Goal: Find specific page/section: Find specific page/section

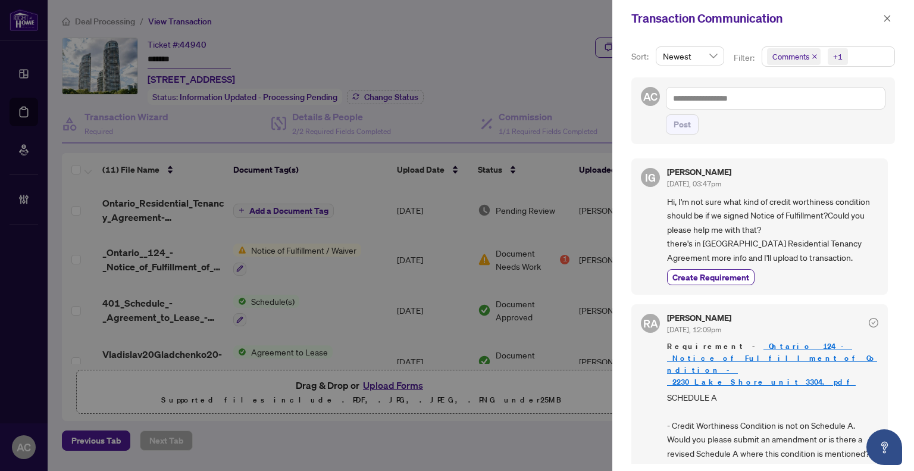
scroll to position [179, 0]
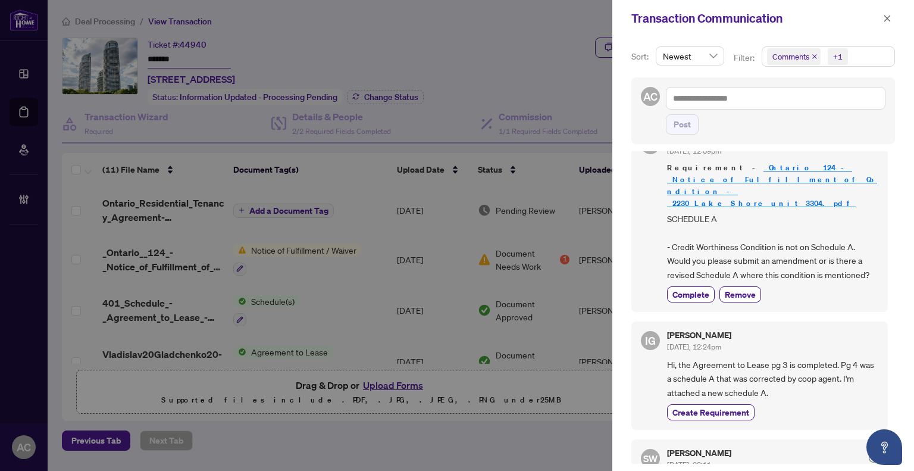
click at [17, 73] on div at bounding box center [457, 235] width 914 height 471
click at [21, 73] on div at bounding box center [457, 235] width 914 height 471
click at [890, 18] on icon "close" at bounding box center [887, 18] width 8 height 8
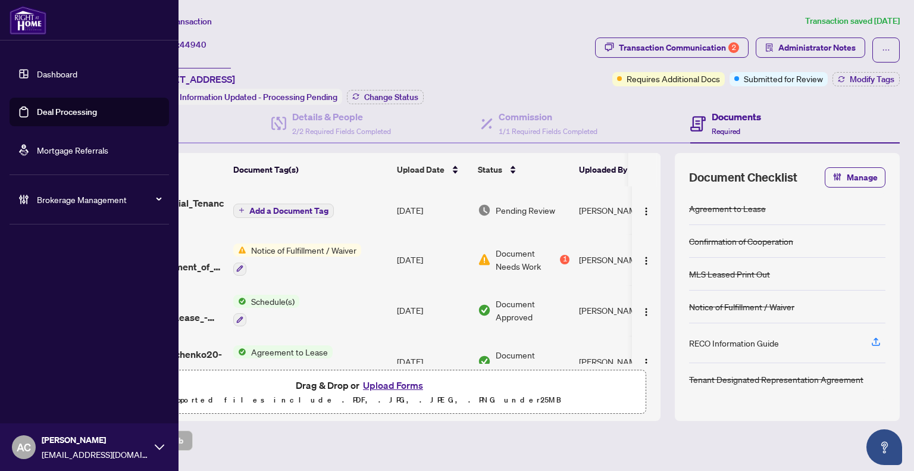
click at [43, 75] on link "Dashboard" at bounding box center [57, 73] width 40 height 11
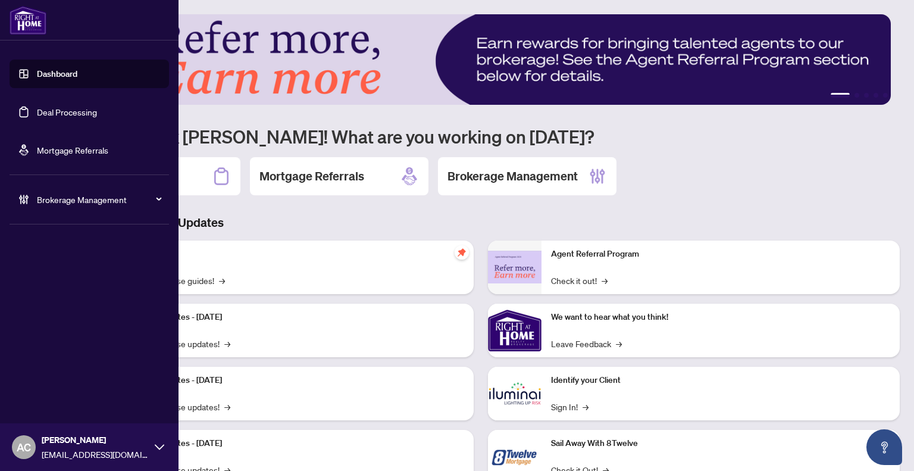
click at [86, 204] on span "Brokerage Management" at bounding box center [99, 199] width 124 height 13
click at [82, 197] on span "Brokerage Management" at bounding box center [99, 199] width 124 height 13
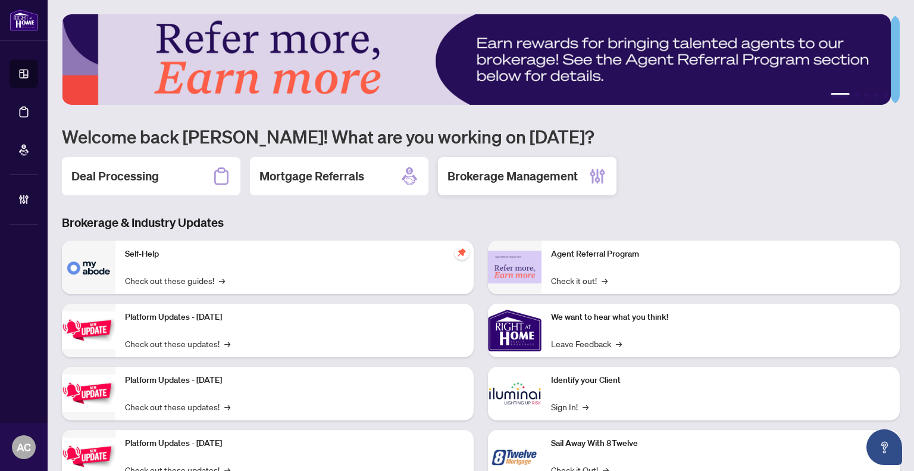
click at [523, 183] on div "Brokerage Management" at bounding box center [527, 176] width 179 height 38
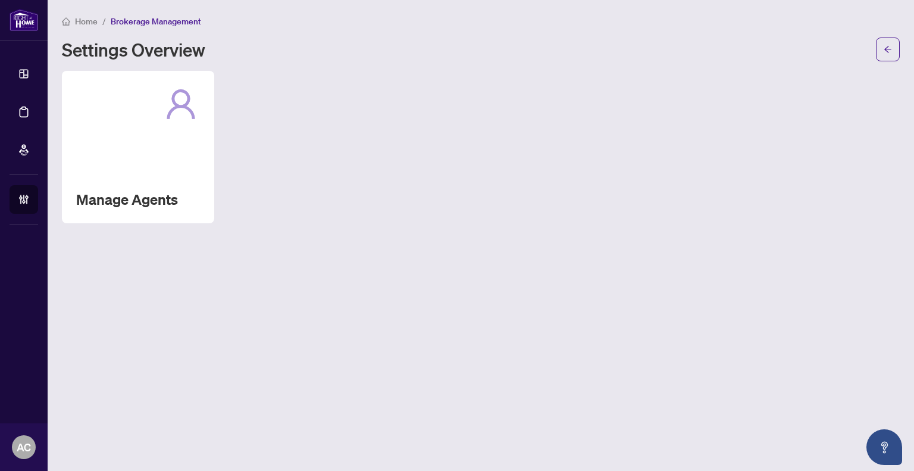
drag, startPoint x: 104, startPoint y: 173, endPoint x: 159, endPoint y: 188, distance: 56.9
click at [105, 172] on div "Manage Agents" at bounding box center [138, 147] width 152 height 152
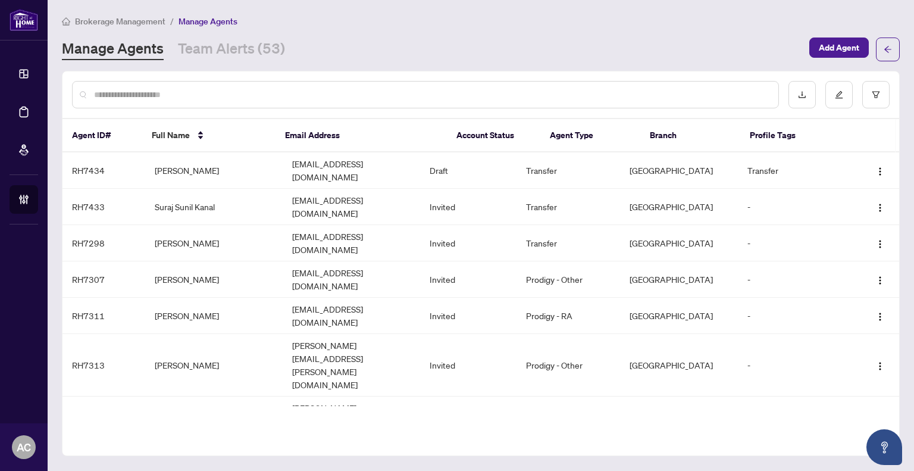
click at [187, 92] on input "text" at bounding box center [431, 94] width 675 height 13
type input "******"
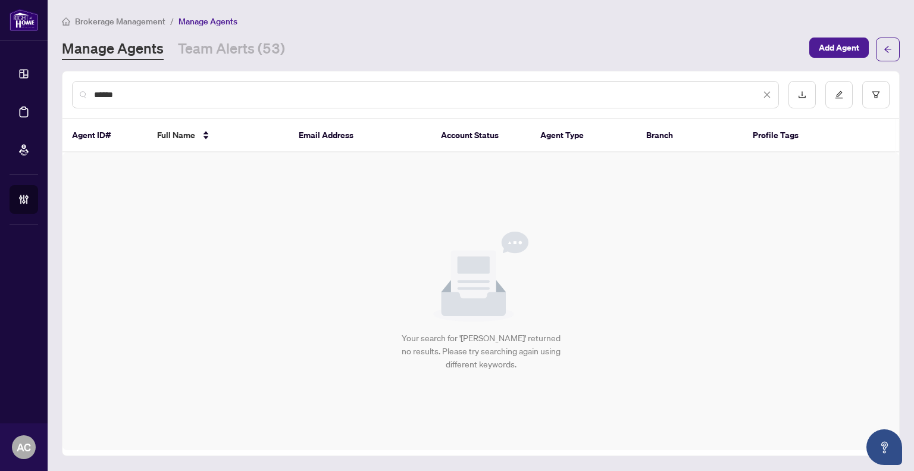
drag, startPoint x: 186, startPoint y: 93, endPoint x: 90, endPoint y: 98, distance: 95.9
click at [90, 98] on div "******" at bounding box center [425, 94] width 707 height 27
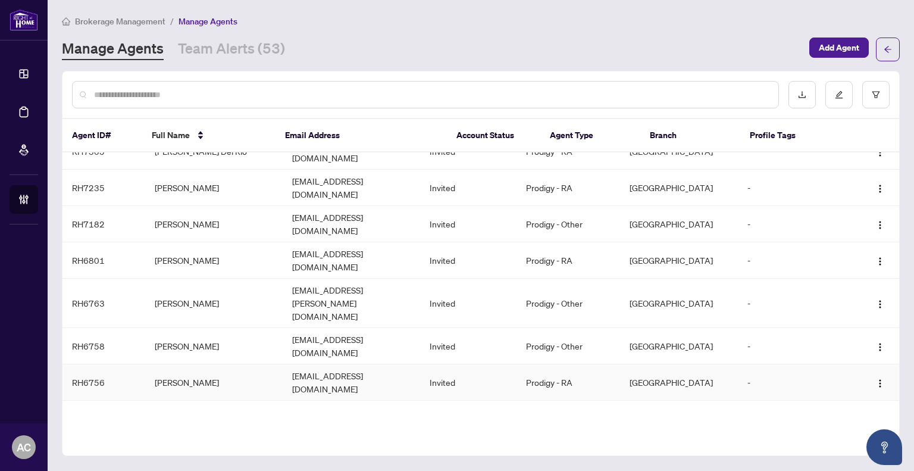
scroll to position [327, 0]
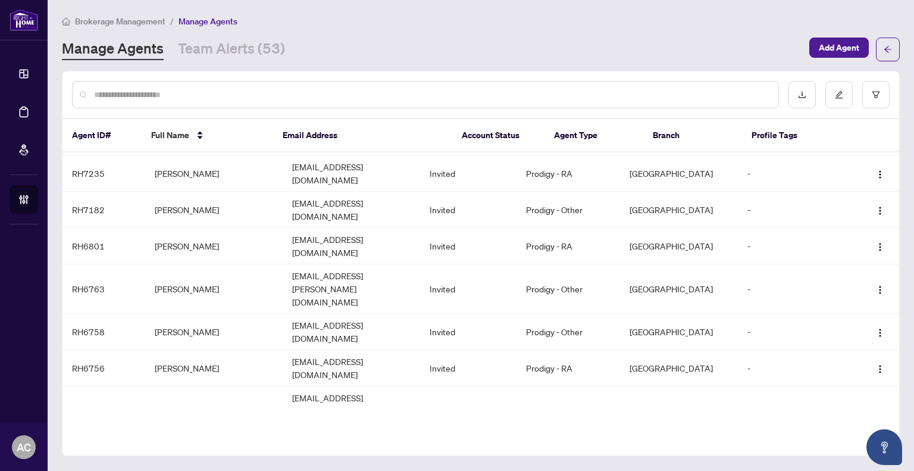
click at [256, 94] on input "text" at bounding box center [431, 94] width 675 height 13
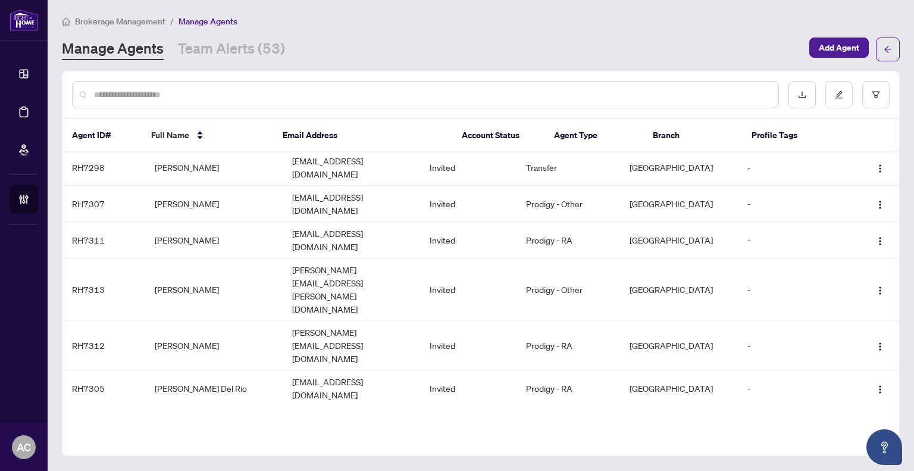
scroll to position [0, 0]
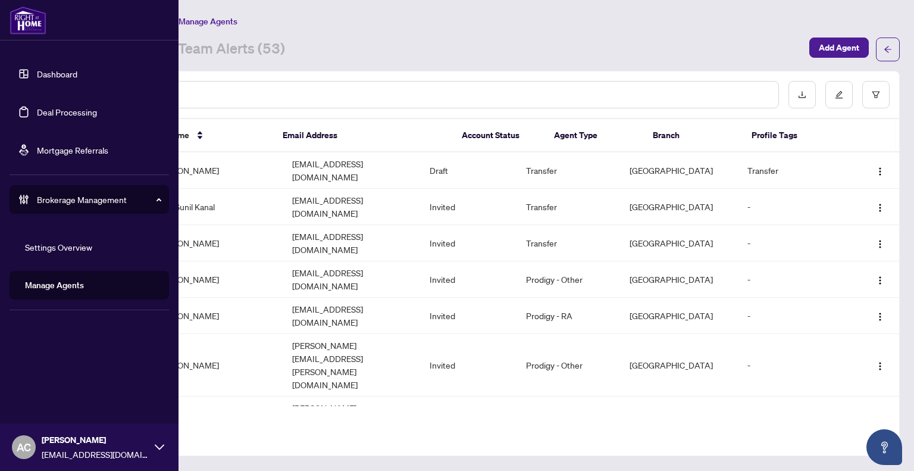
click at [37, 75] on link "Dashboard" at bounding box center [57, 73] width 40 height 11
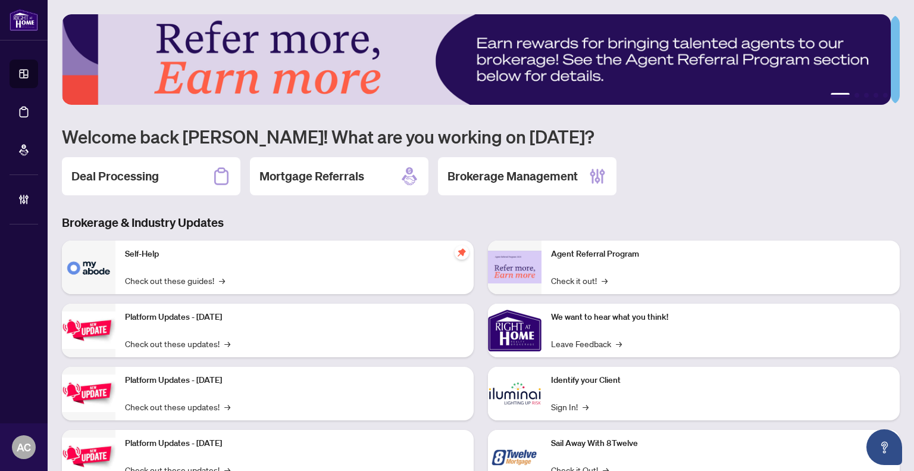
click at [113, 173] on h2 "Deal Processing" at bounding box center [114, 176] width 87 height 17
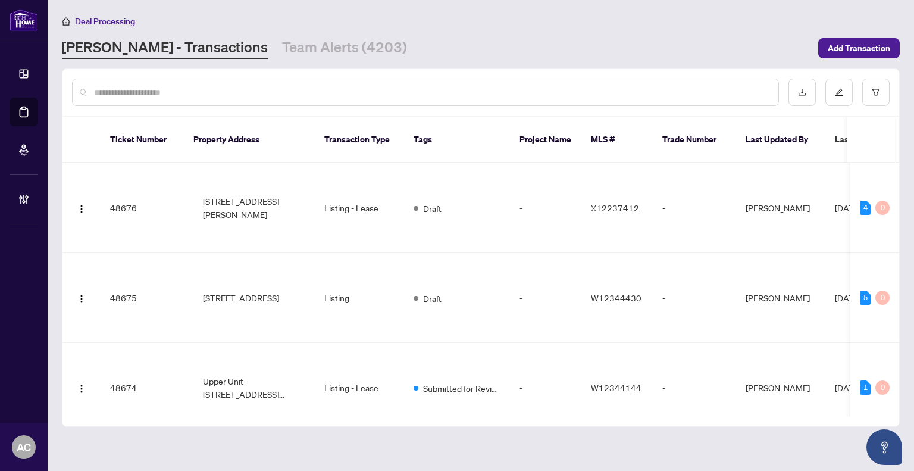
click at [169, 99] on div at bounding box center [425, 92] width 707 height 27
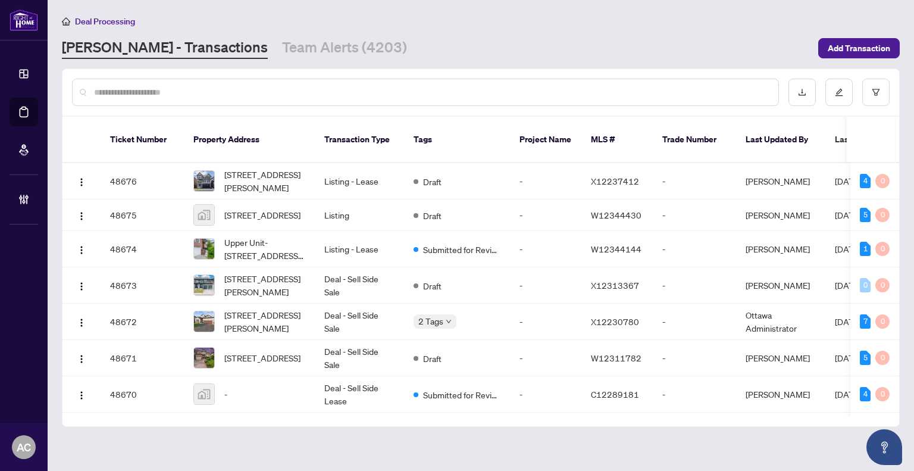
click at [170, 96] on input "text" at bounding box center [431, 92] width 675 height 13
paste input "**********"
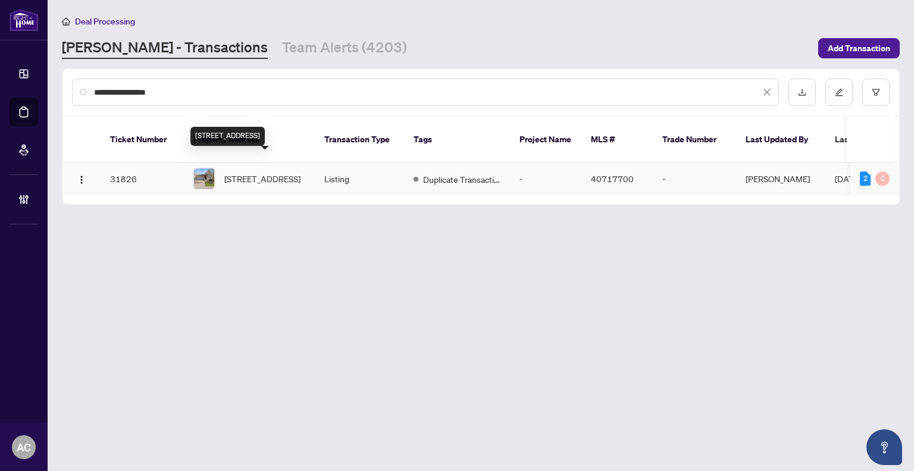
type input "**********"
click at [269, 172] on span "32 Crimson Drive, St. Davids, ON L0S 1P0, Canada" at bounding box center [262, 178] width 76 height 13
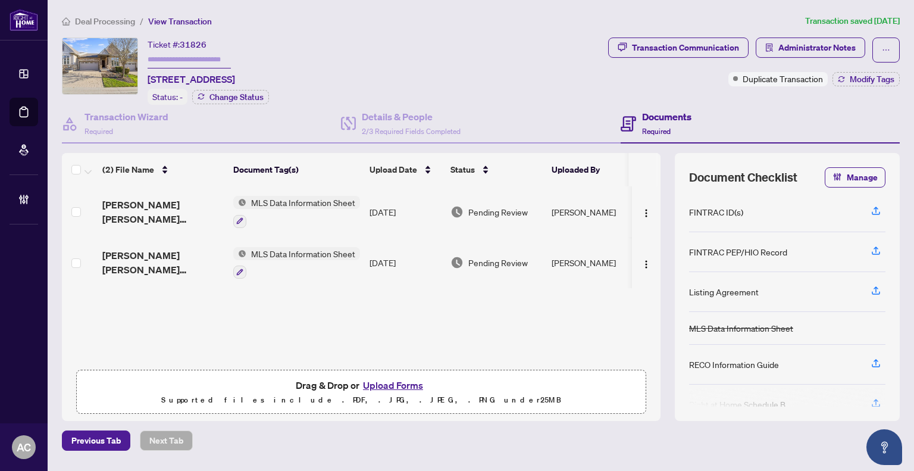
click at [105, 23] on span "Deal Processing" at bounding box center [105, 21] width 60 height 11
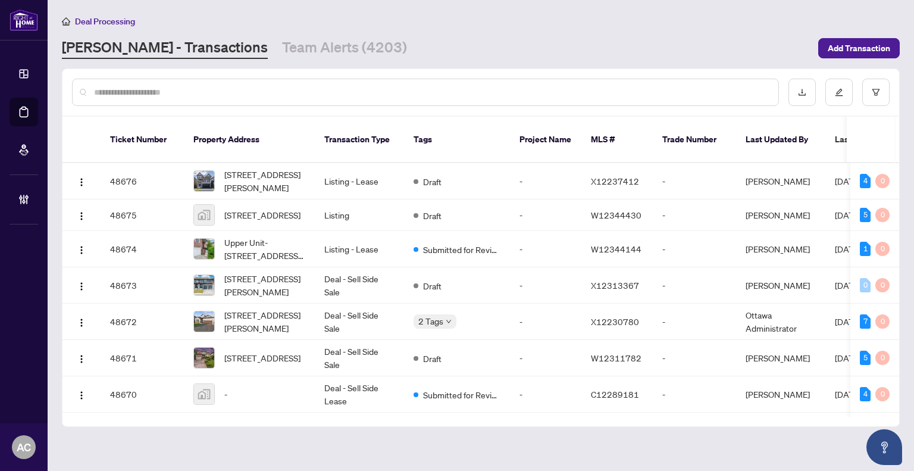
click at [174, 91] on input "text" at bounding box center [431, 92] width 675 height 13
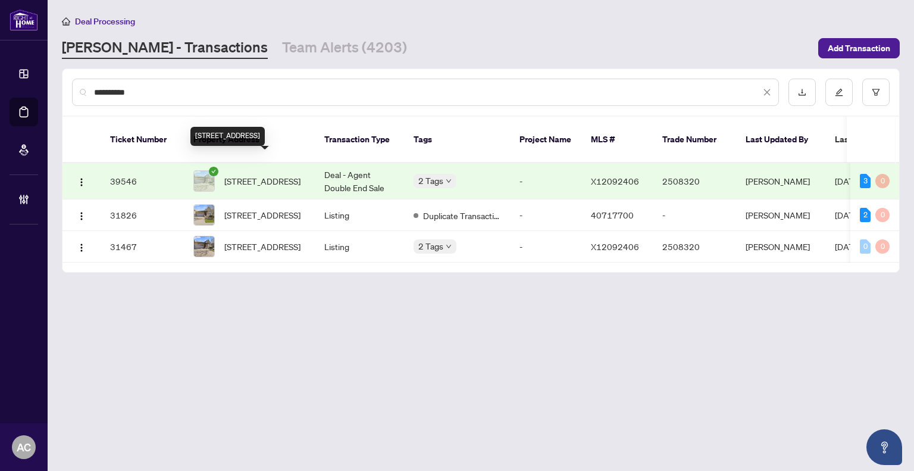
type input "**********"
click at [271, 174] on span "32 Crimson Dr, Niagara-on-the-Lake, Ontario L0S 1P0, Canada" at bounding box center [262, 180] width 76 height 13
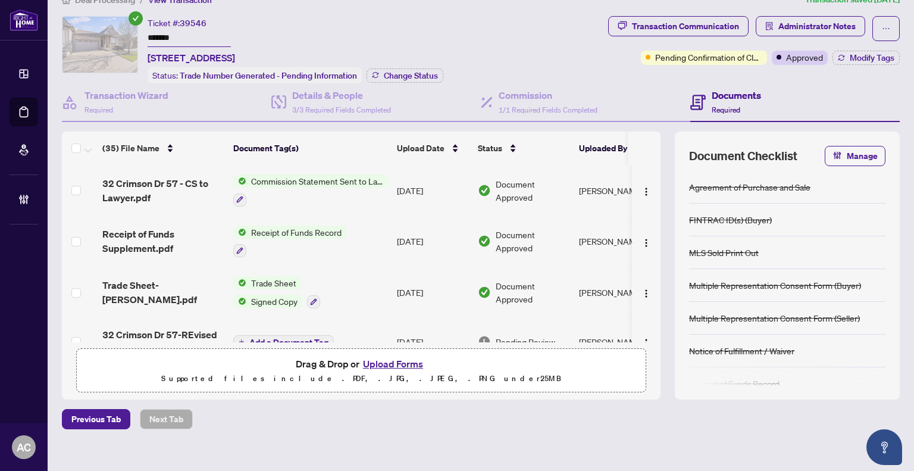
scroll to position [33, 0]
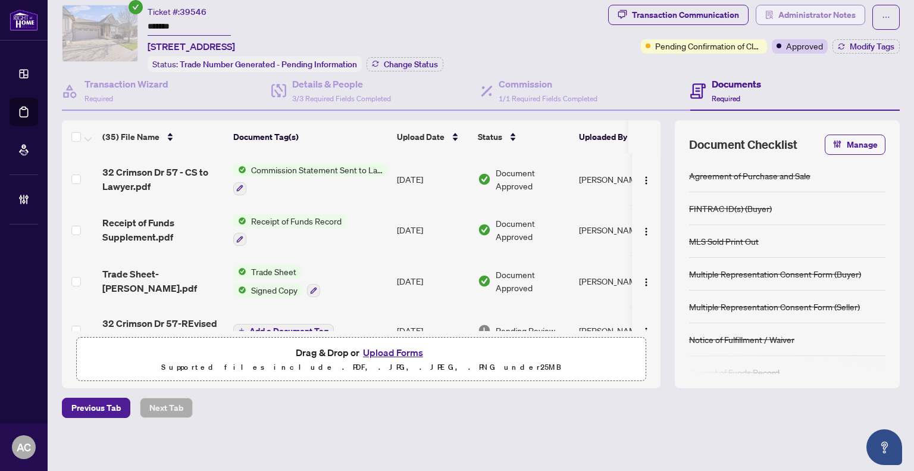
click at [791, 13] on span "Administrator Notes" at bounding box center [816, 14] width 77 height 19
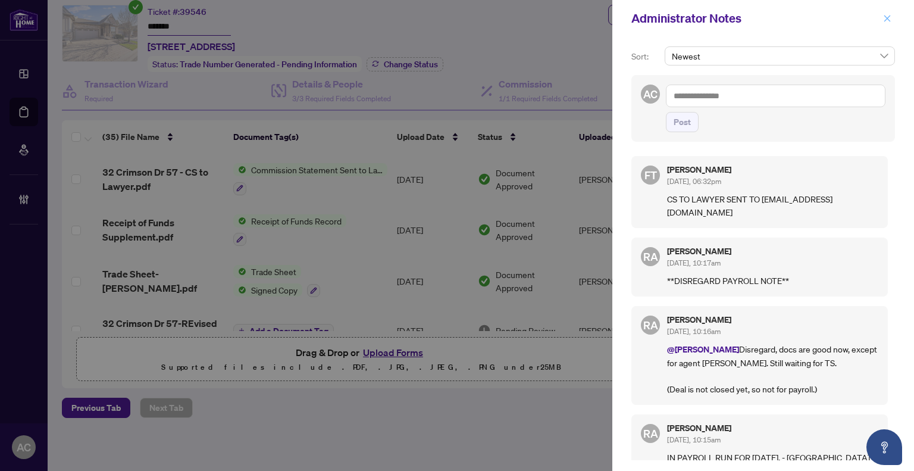
click at [885, 17] on icon "close" at bounding box center [887, 18] width 8 height 8
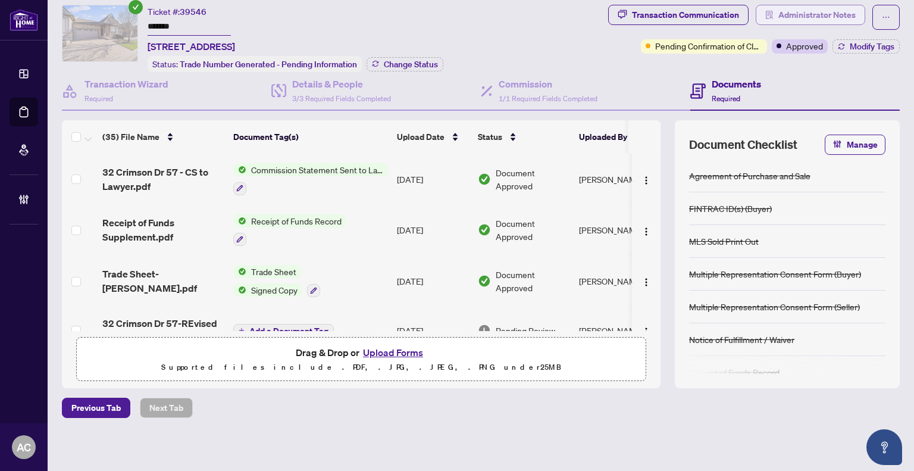
click at [799, 7] on span "Administrator Notes" at bounding box center [816, 14] width 77 height 19
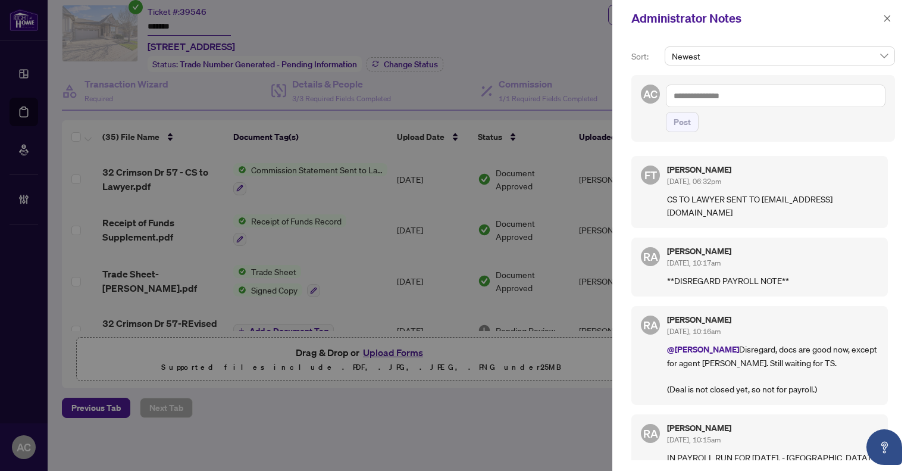
drag, startPoint x: 809, startPoint y: 211, endPoint x: 661, endPoint y: 216, distance: 148.3
click at [661, 216] on div "FT Florabelle Tabije Jul/30/2025, 06:32pm CS TO LAWYER SENT TO adunning@pearsal…" at bounding box center [759, 192] width 256 height 72
copy p "adunning@pearsallmarshall.com"
drag, startPoint x: 886, startPoint y: 20, endPoint x: 683, endPoint y: 37, distance: 203.7
click at [885, 20] on icon "close" at bounding box center [887, 18] width 8 height 8
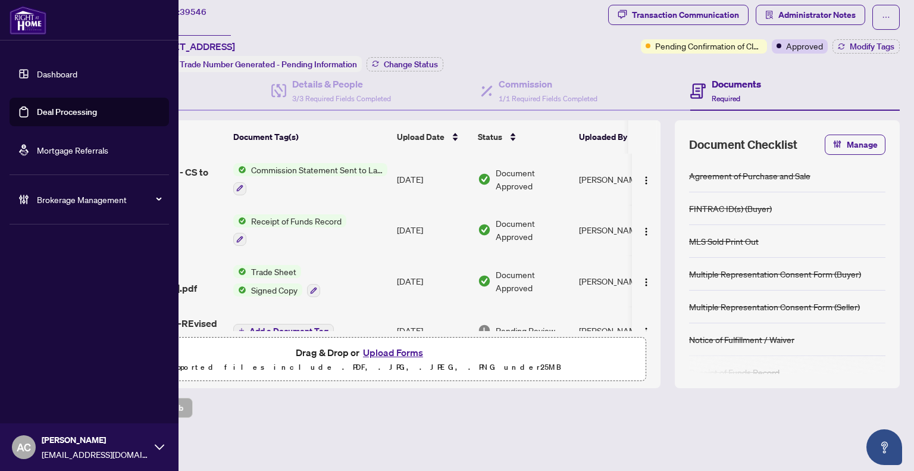
click at [37, 69] on link "Dashboard" at bounding box center [57, 73] width 40 height 11
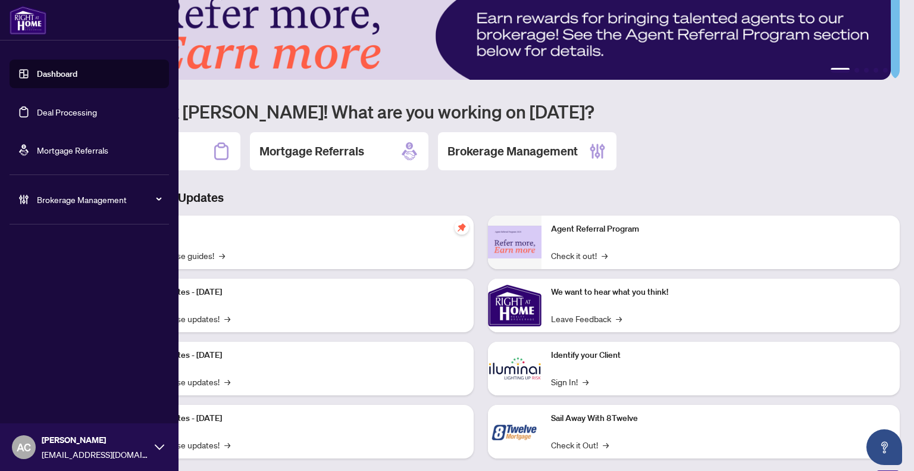
click at [43, 201] on span "Brokerage Management" at bounding box center [99, 199] width 124 height 13
click at [48, 195] on span "Brokerage Management" at bounding box center [99, 199] width 124 height 13
click at [51, 287] on link "Manage Agents" at bounding box center [54, 285] width 59 height 11
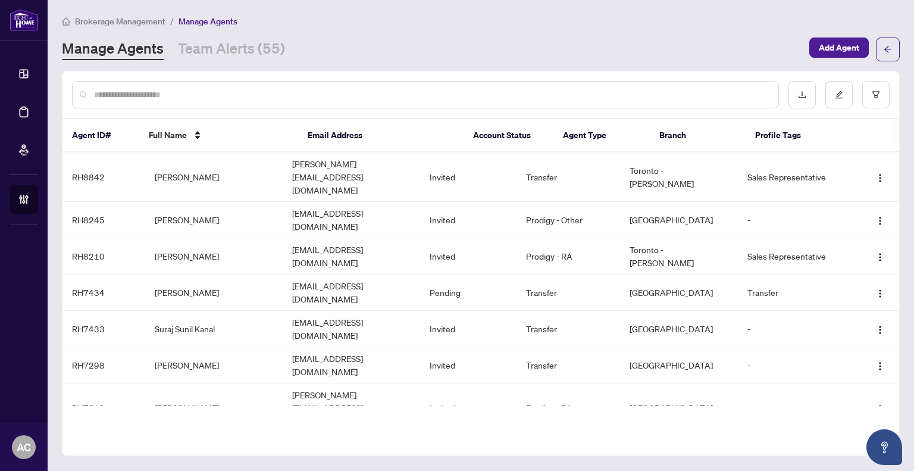
click at [243, 92] on input "text" at bounding box center [431, 94] width 675 height 13
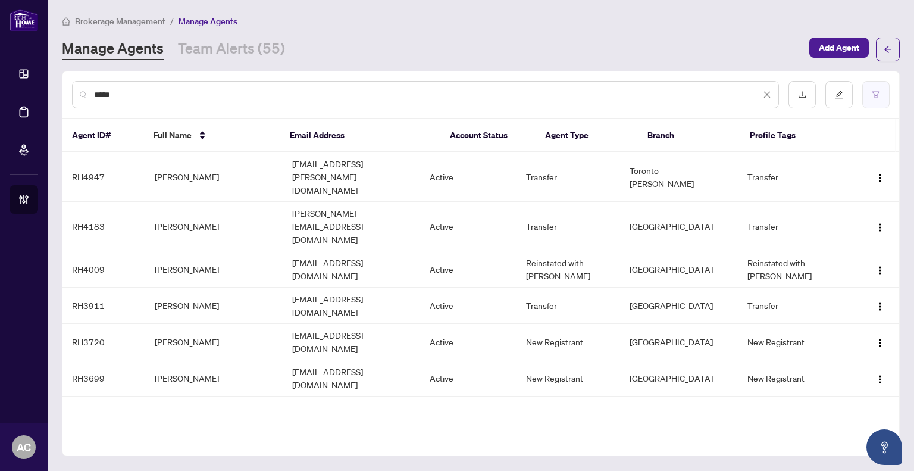
type input "*****"
click at [875, 95] on icon "filter" at bounding box center [876, 94] width 8 height 8
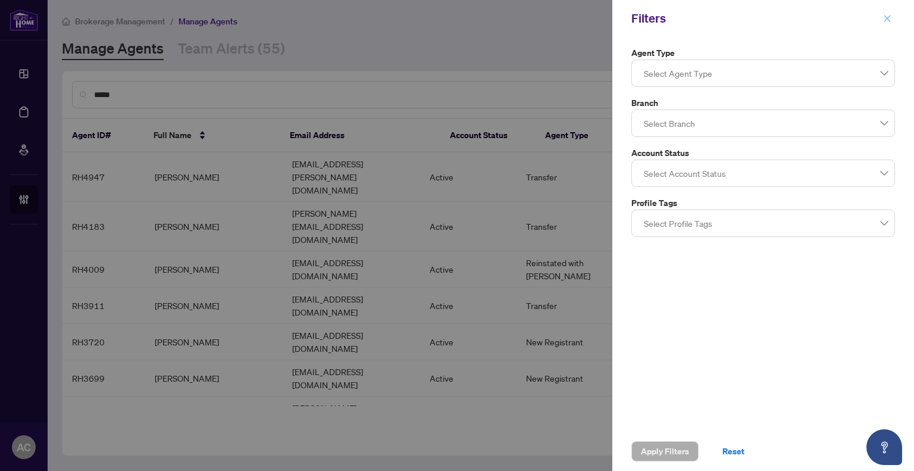
click at [890, 17] on icon "close" at bounding box center [887, 18] width 8 height 8
